Goal: Task Accomplishment & Management: Manage account settings

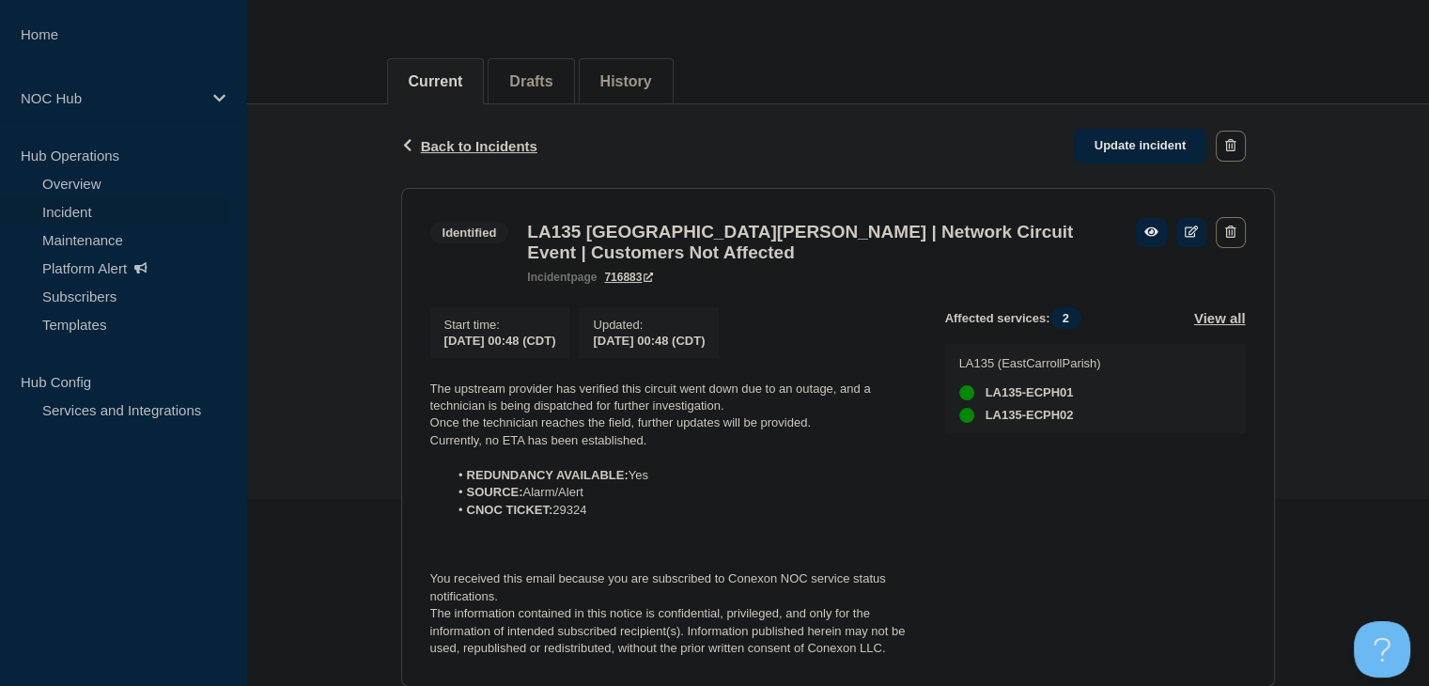
scroll to position [188, 0]
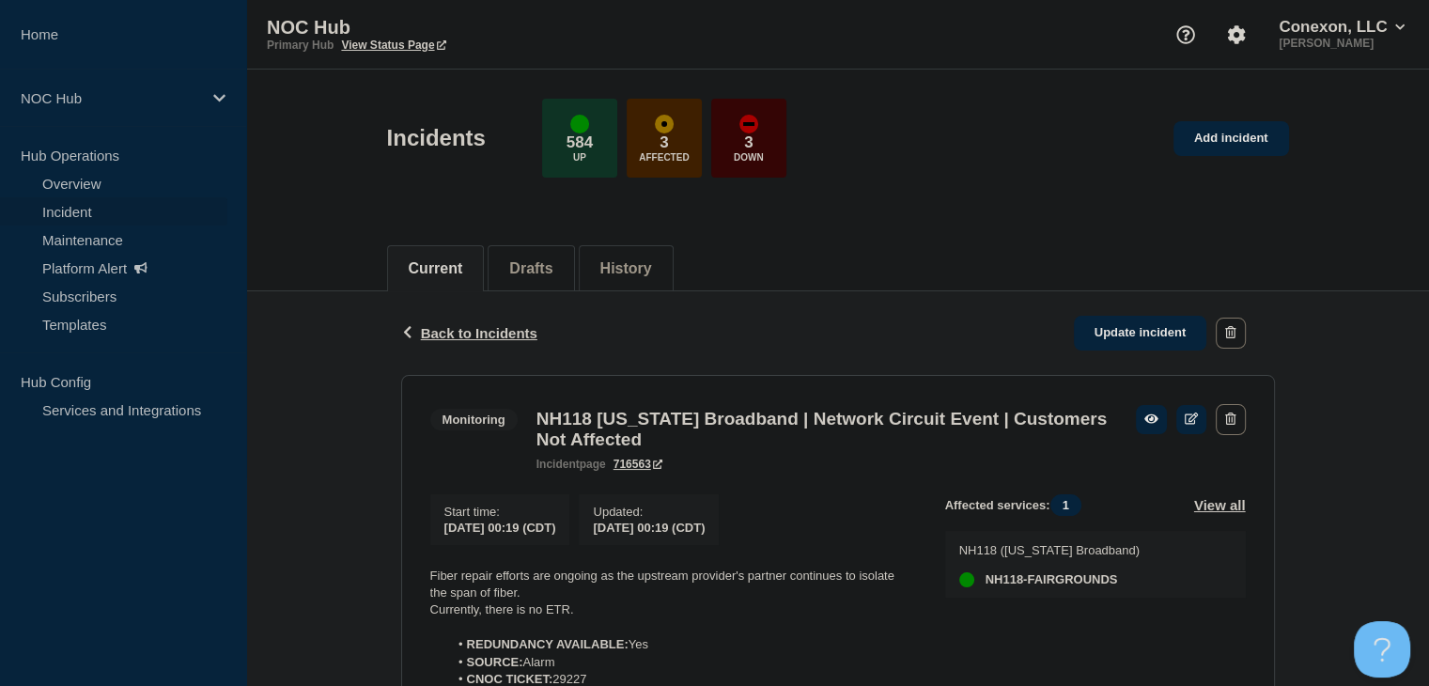
scroll to position [282, 0]
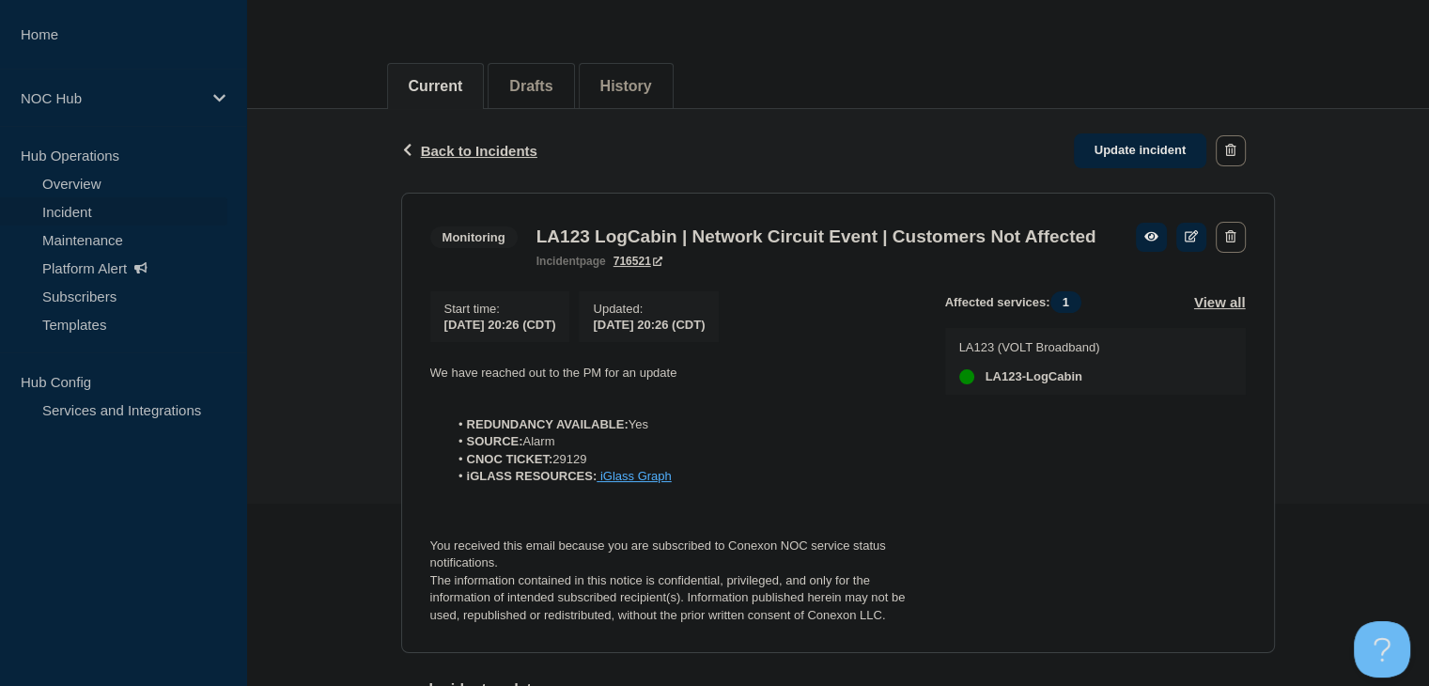
scroll to position [376, 0]
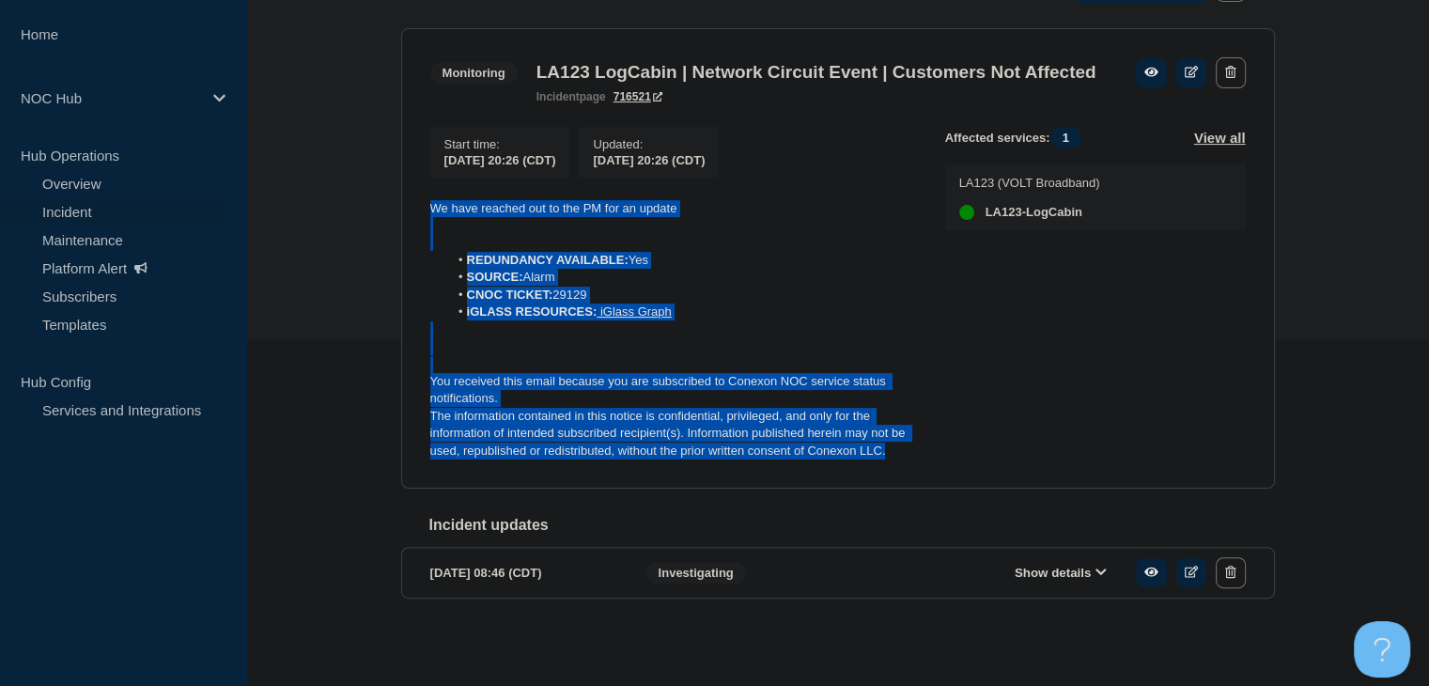
drag, startPoint x: 916, startPoint y: 450, endPoint x: 424, endPoint y: 207, distance: 549.2
click at [424, 207] on section "Monitoring LA123 LogCabin | Network Circuit Event | Customers Not Affected inci…" at bounding box center [838, 258] width 874 height 461
copy div "We have reached out to the PM for an update REDUNDANCY AVAILABLE: Yes SOURCE: A…"
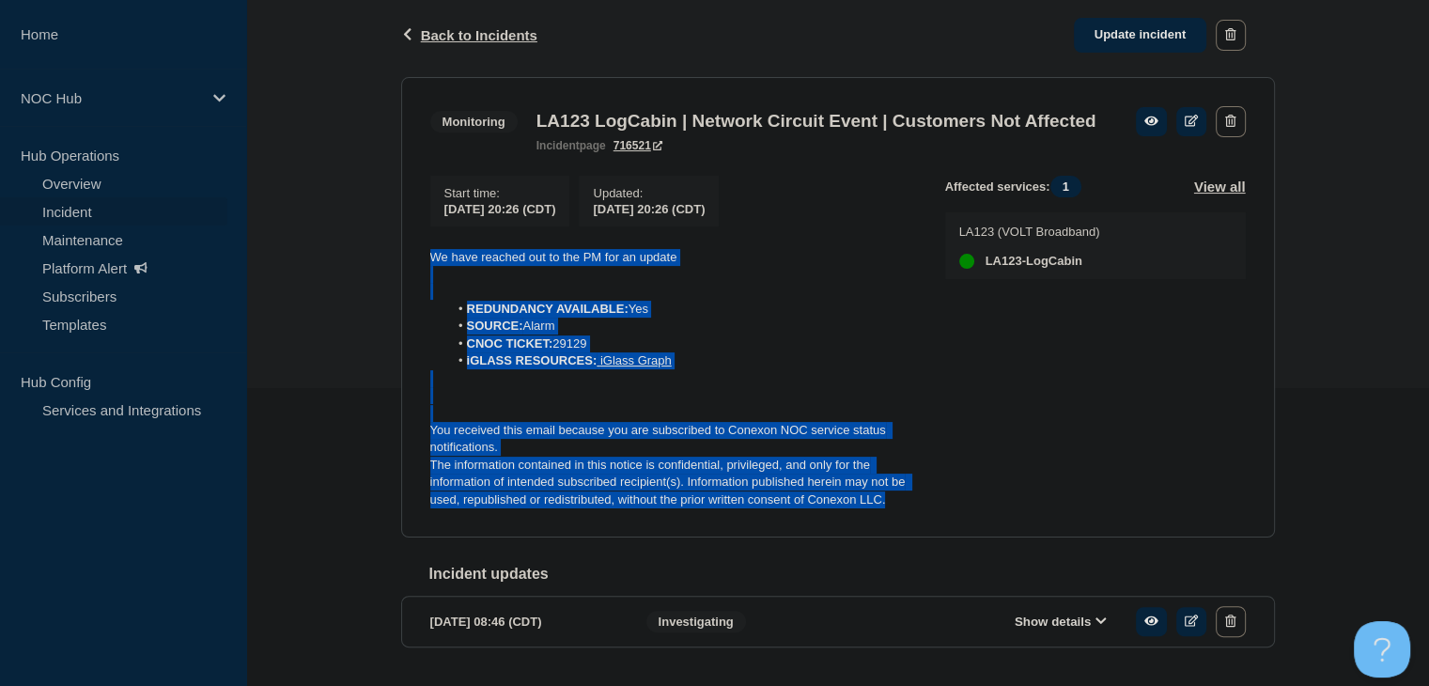
scroll to position [188, 0]
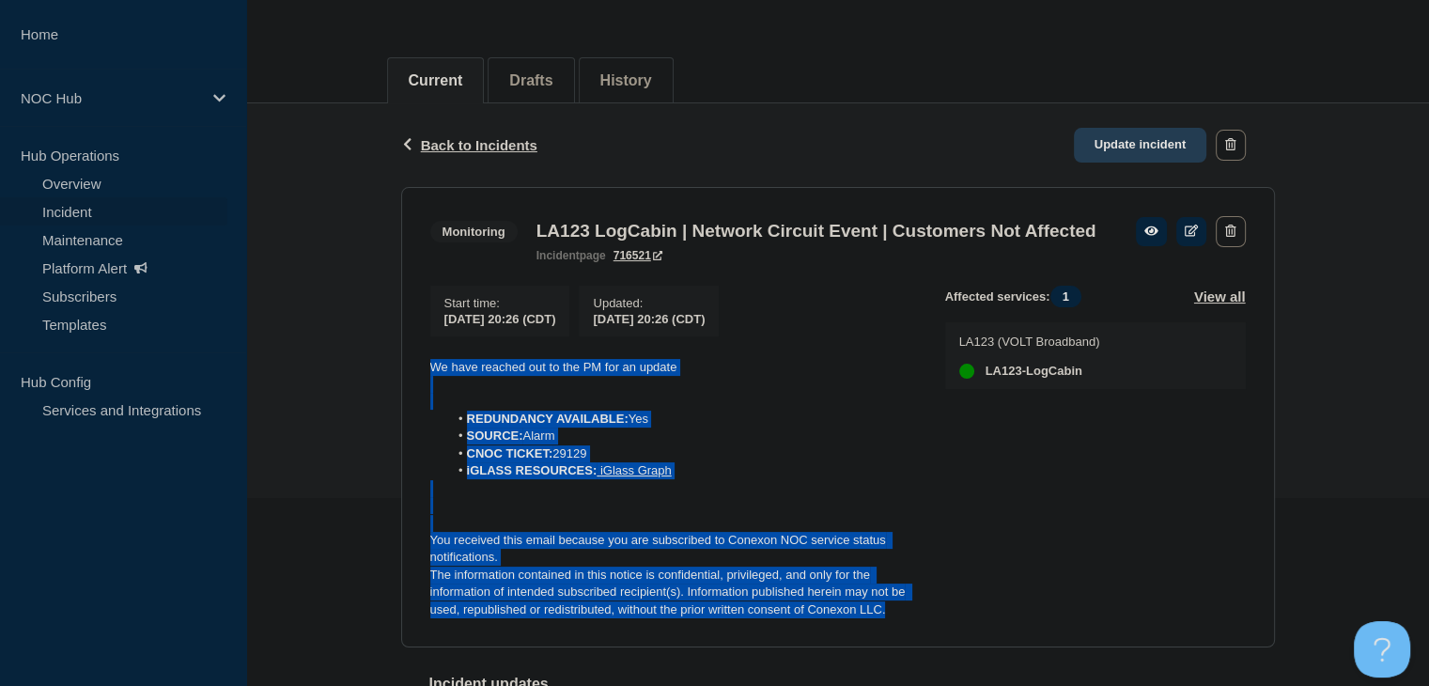
click at [1127, 129] on link "Update incident" at bounding box center [1140, 145] width 133 height 35
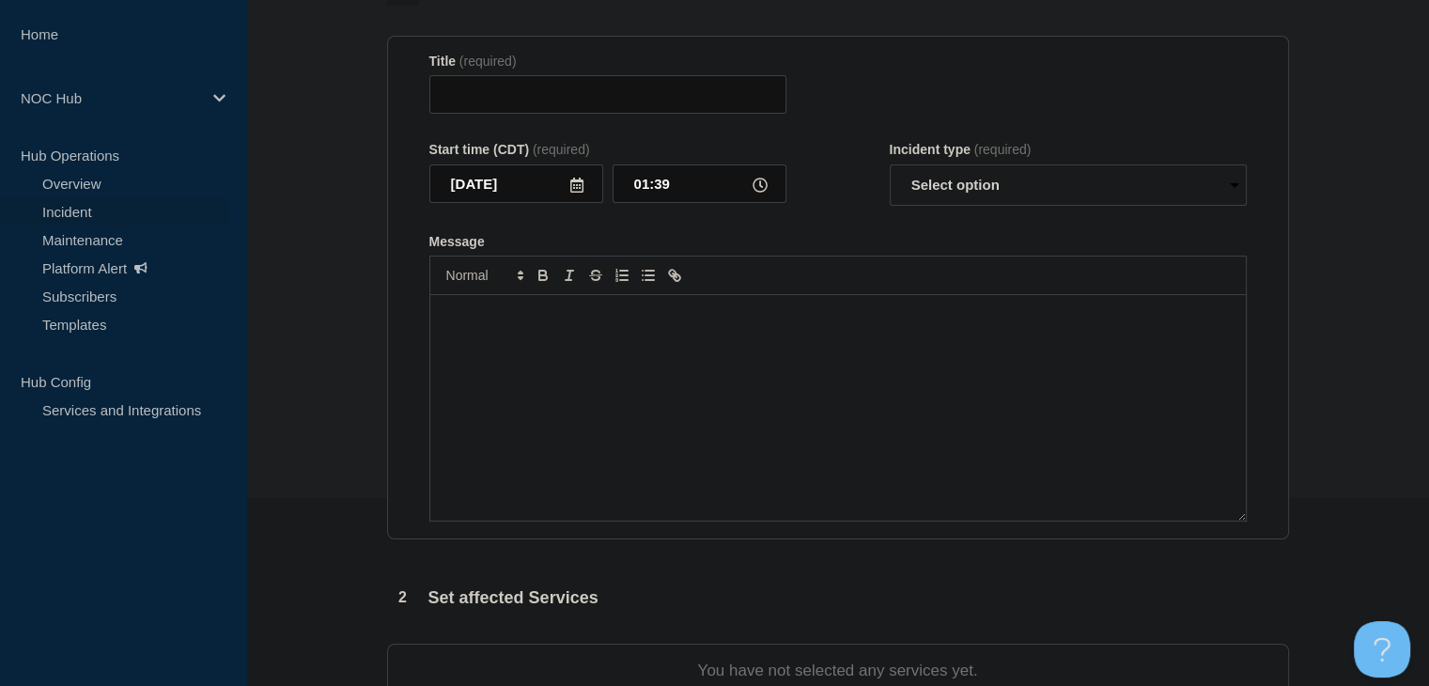
type input "LA123 LogCabin | Network Circuit Event | Customers Not Affected"
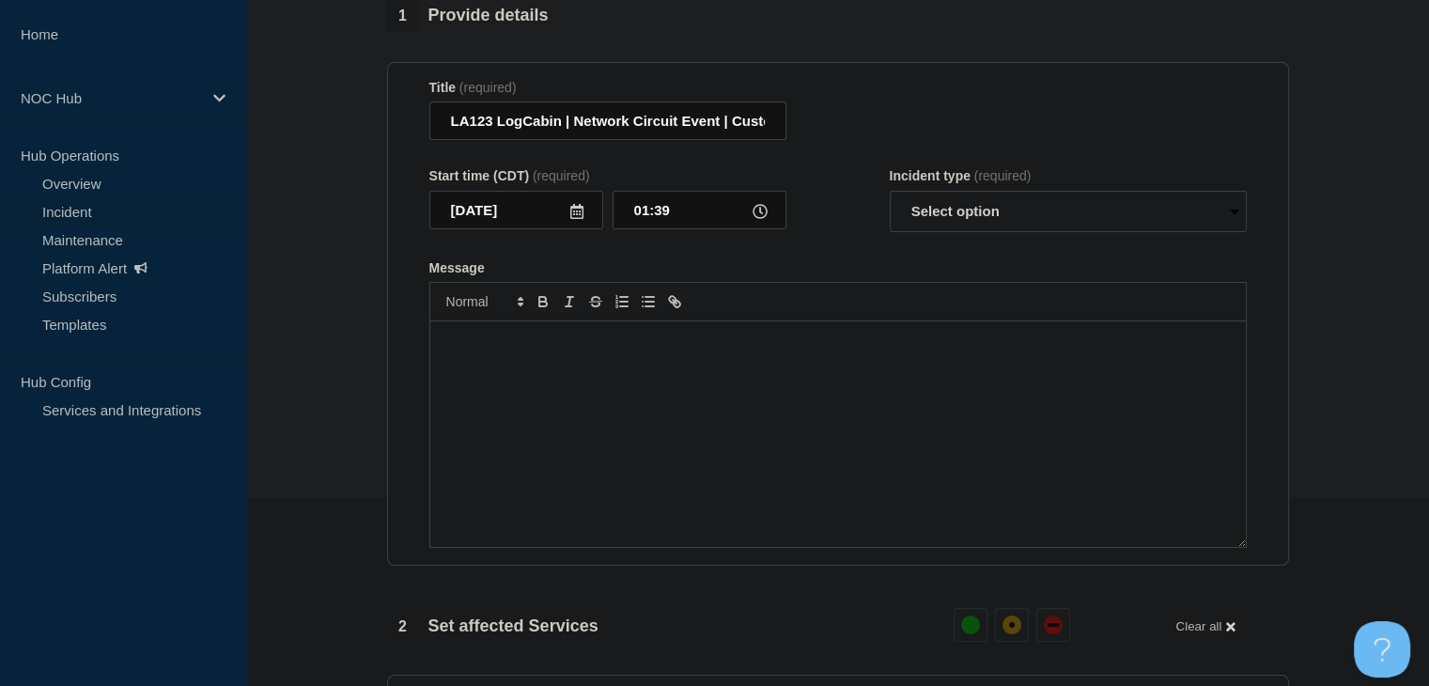
click at [781, 436] on div "Message" at bounding box center [837, 433] width 815 height 225
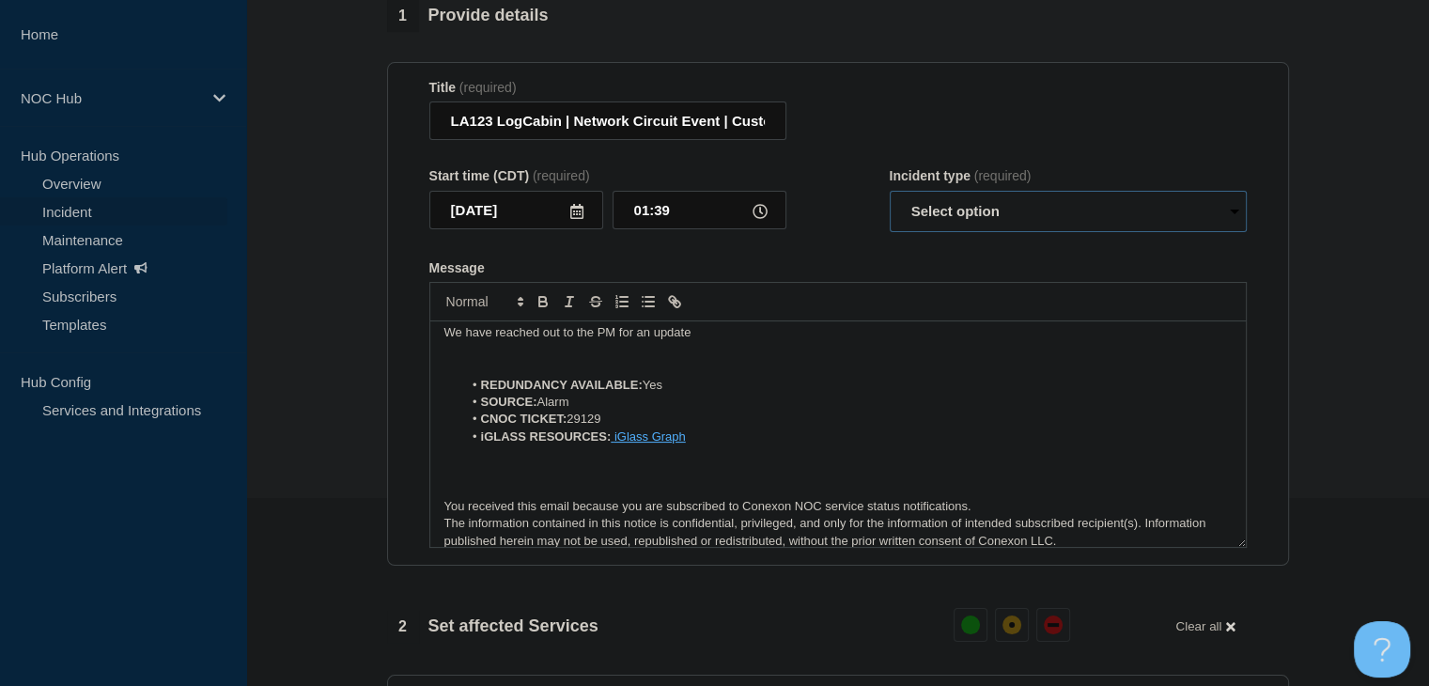
click at [927, 225] on select "Select option Investigating Identified Monitoring Resolved" at bounding box center [1068, 211] width 357 height 41
select select "monitoring"
click at [890, 202] on select "Select option Investigating Identified Monitoring Resolved" at bounding box center [1068, 211] width 357 height 41
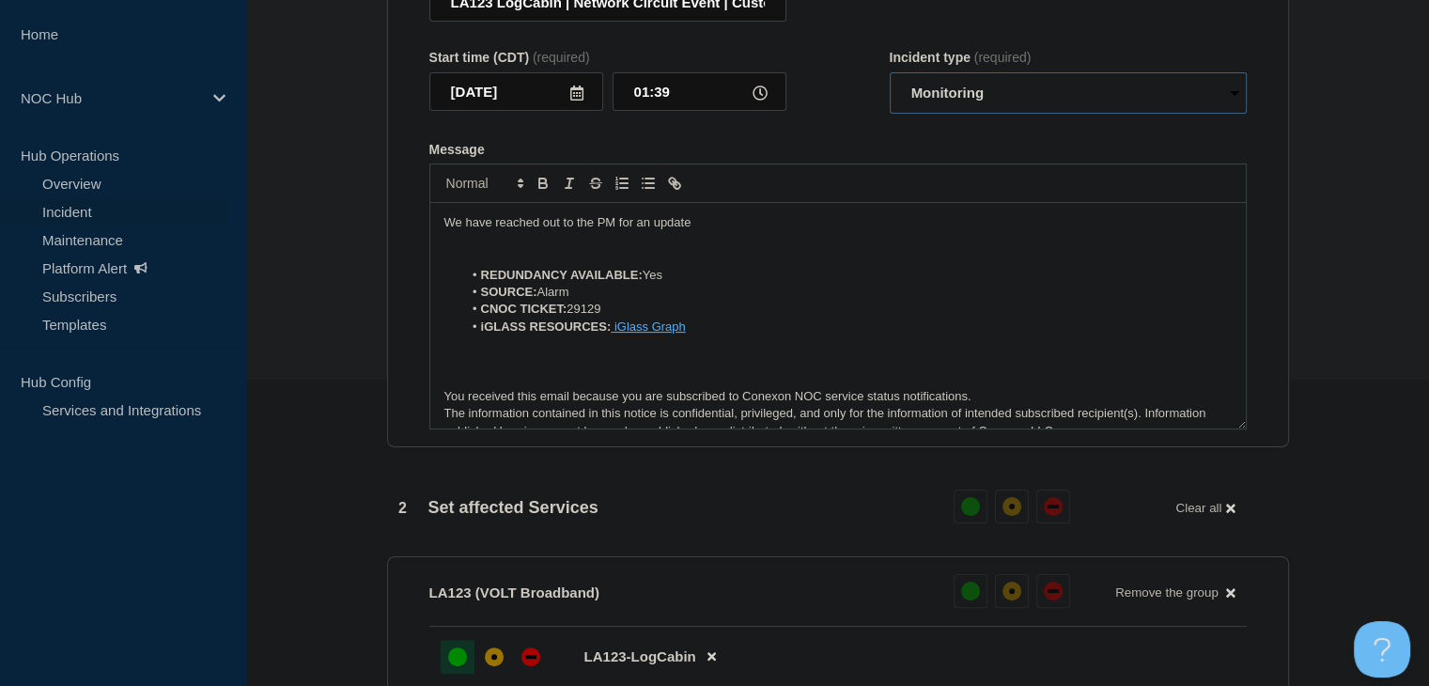
scroll to position [278, 0]
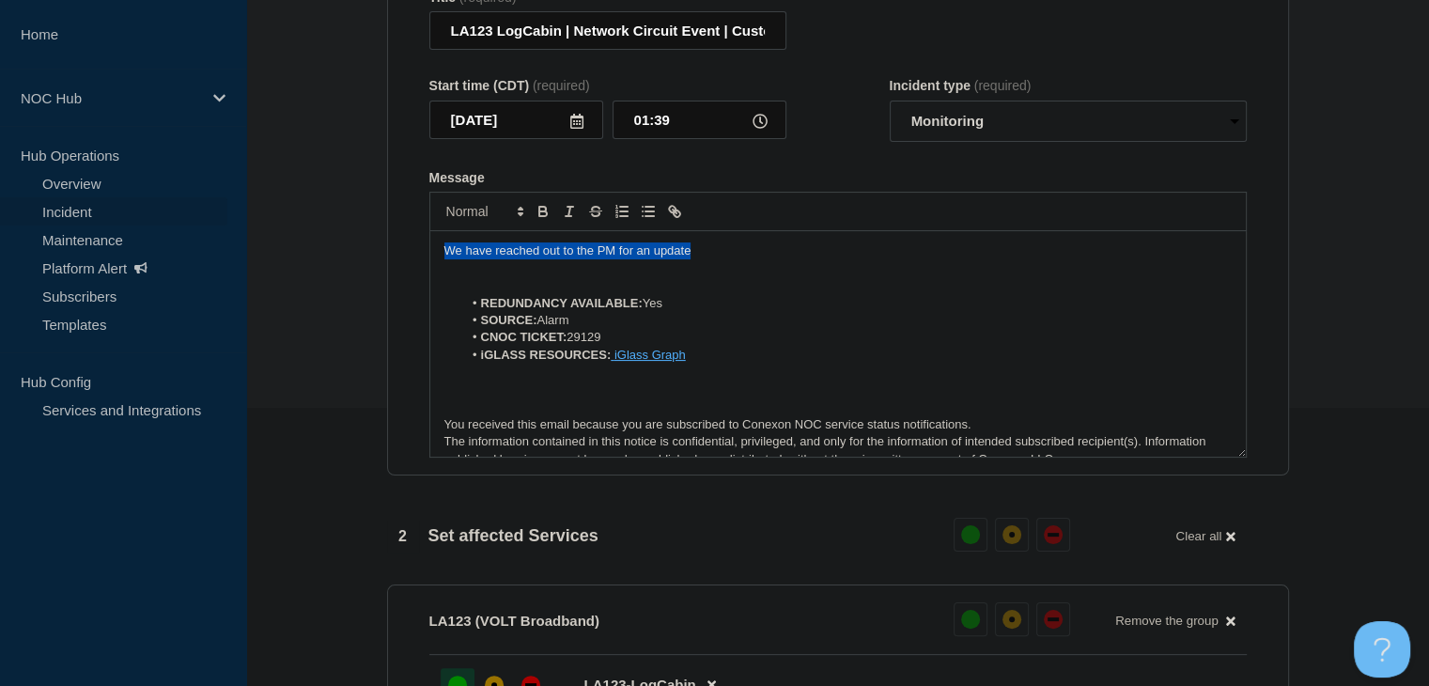
drag, startPoint x: 704, startPoint y: 262, endPoint x: 358, endPoint y: 256, distance: 345.8
click at [358, 256] on section "1 Provide details Title (required) LA123 LogCabin | Network Circuit Event | Cus…" at bounding box center [837, 604] width 1183 height 1388
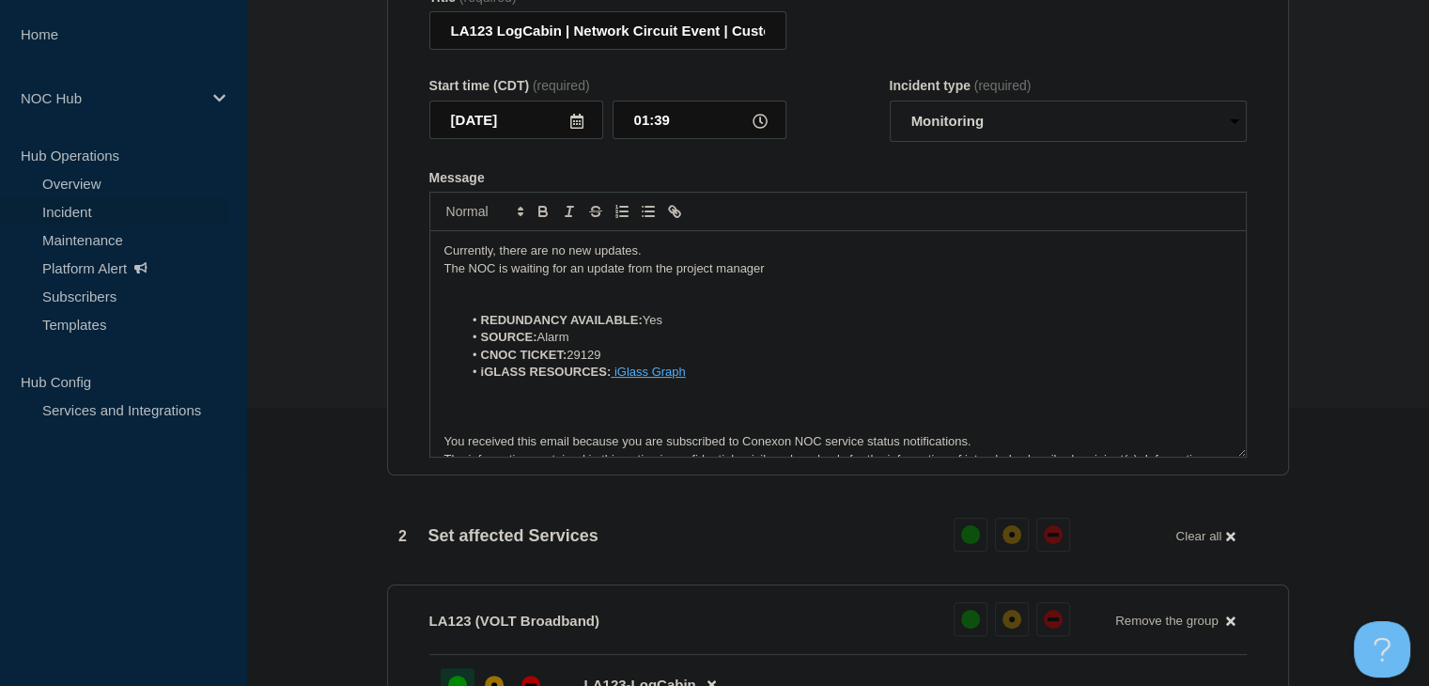
click at [790, 277] on p "The NOC is waiting for an update from the project manager" at bounding box center [837, 268] width 787 height 17
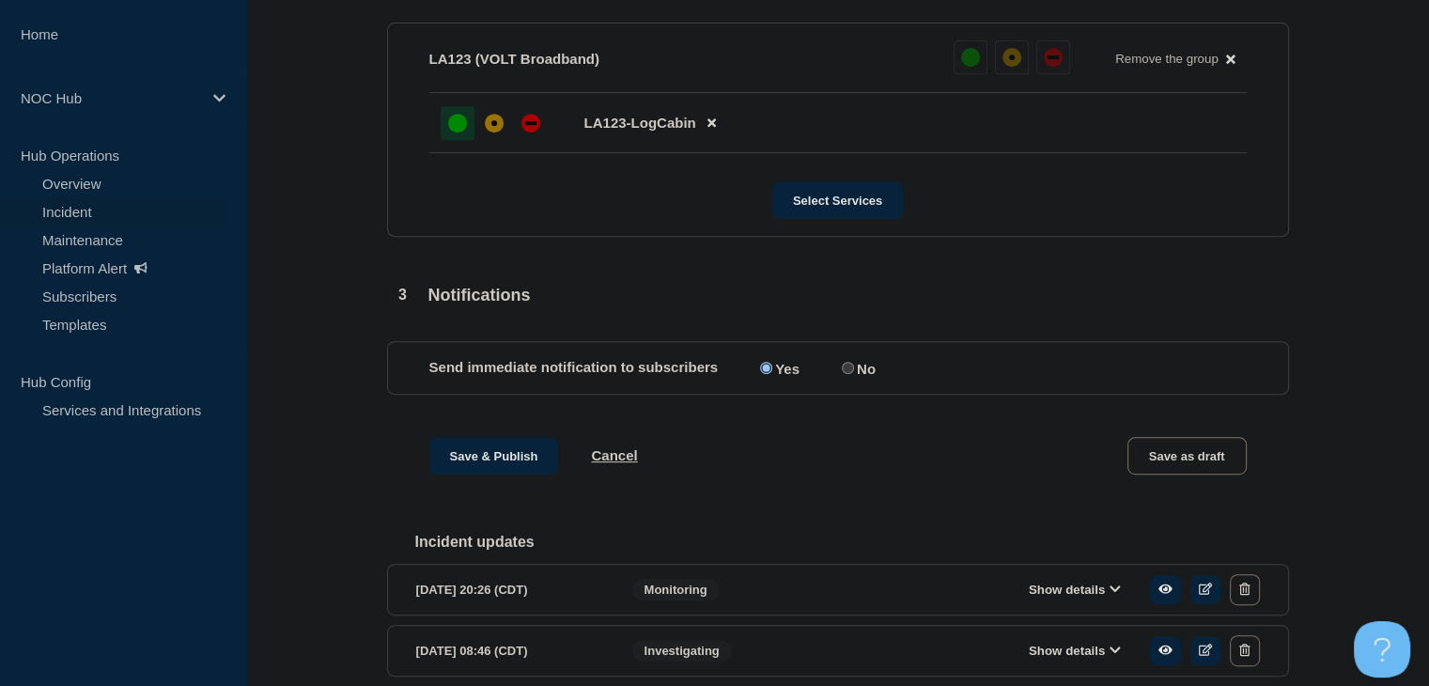
scroll to position [842, 0]
click at [495, 461] on button "Save & Publish" at bounding box center [494, 454] width 130 height 38
